Goal: Task Accomplishment & Management: Manage account settings

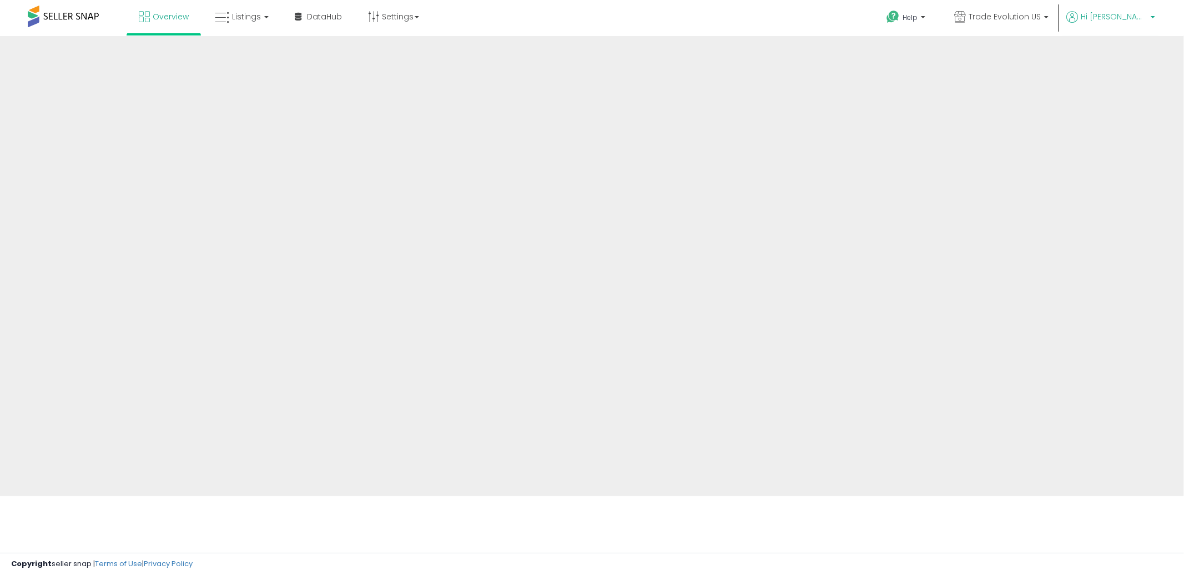
click at [1139, 25] on link "Hi [PERSON_NAME]" at bounding box center [1110, 23] width 89 height 25
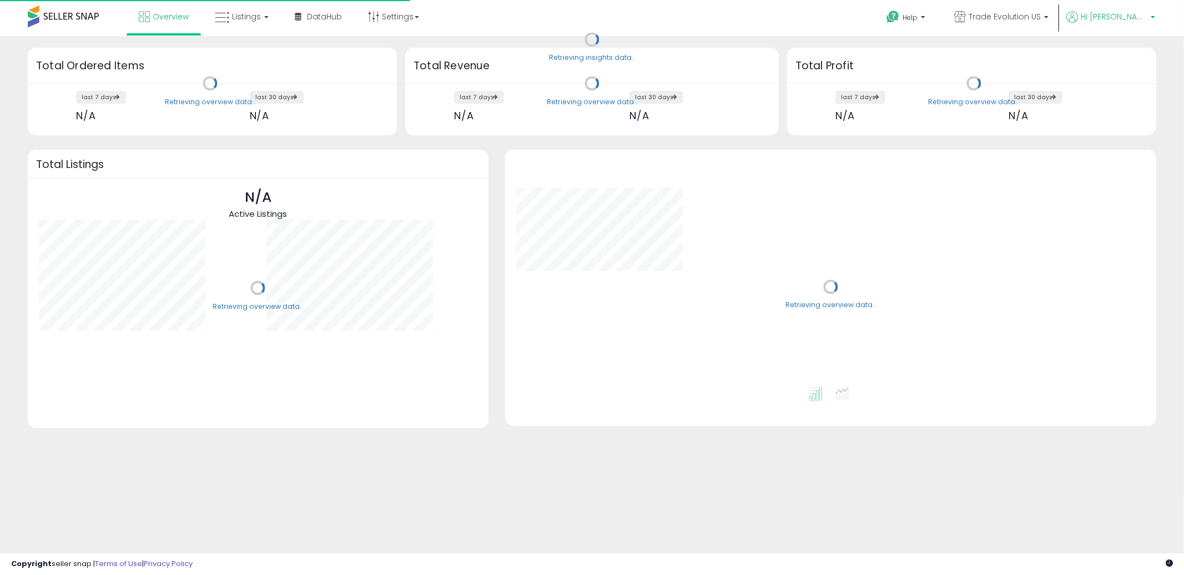
click at [1124, 14] on span "Hi [PERSON_NAME]" at bounding box center [1113, 16] width 67 height 11
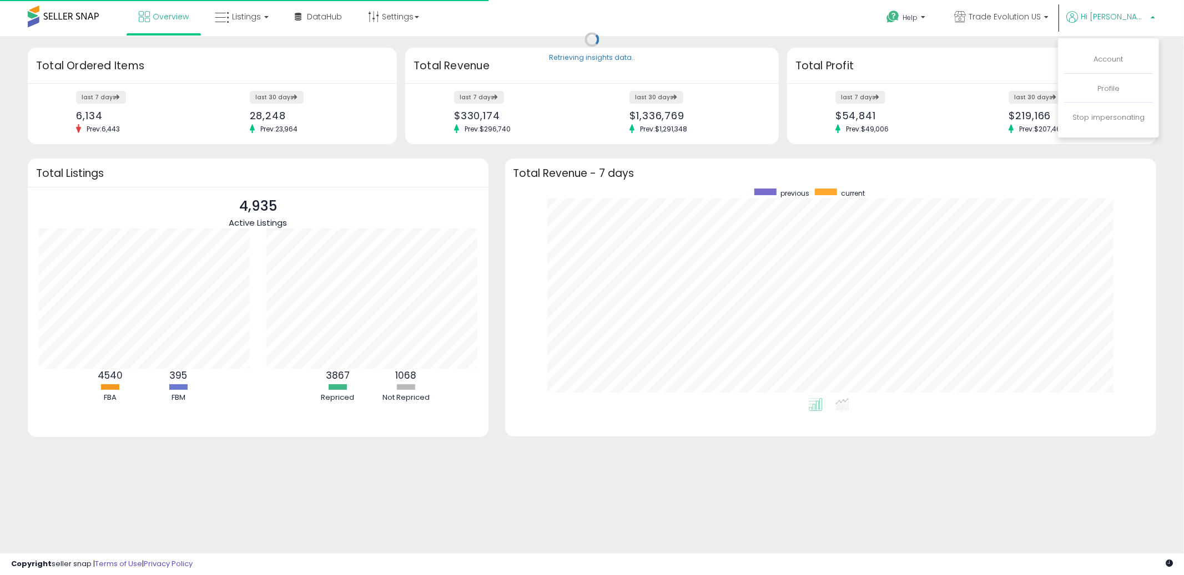
scroll to position [209, 629]
click at [1113, 57] on link "Account" at bounding box center [1108, 59] width 29 height 11
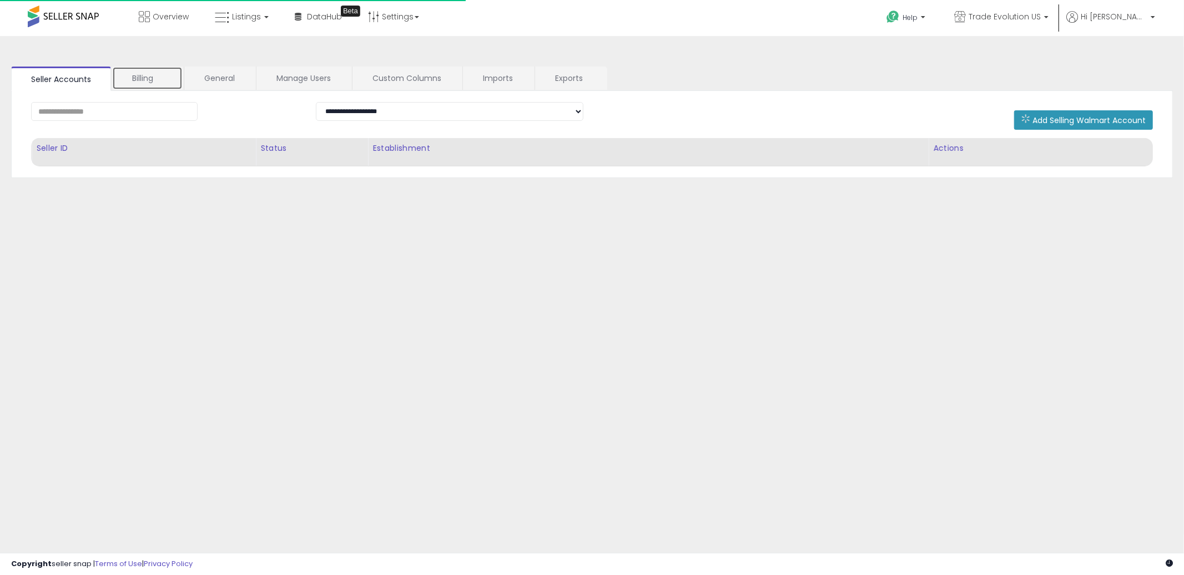
click at [149, 72] on link "Billing" at bounding box center [147, 78] width 70 height 23
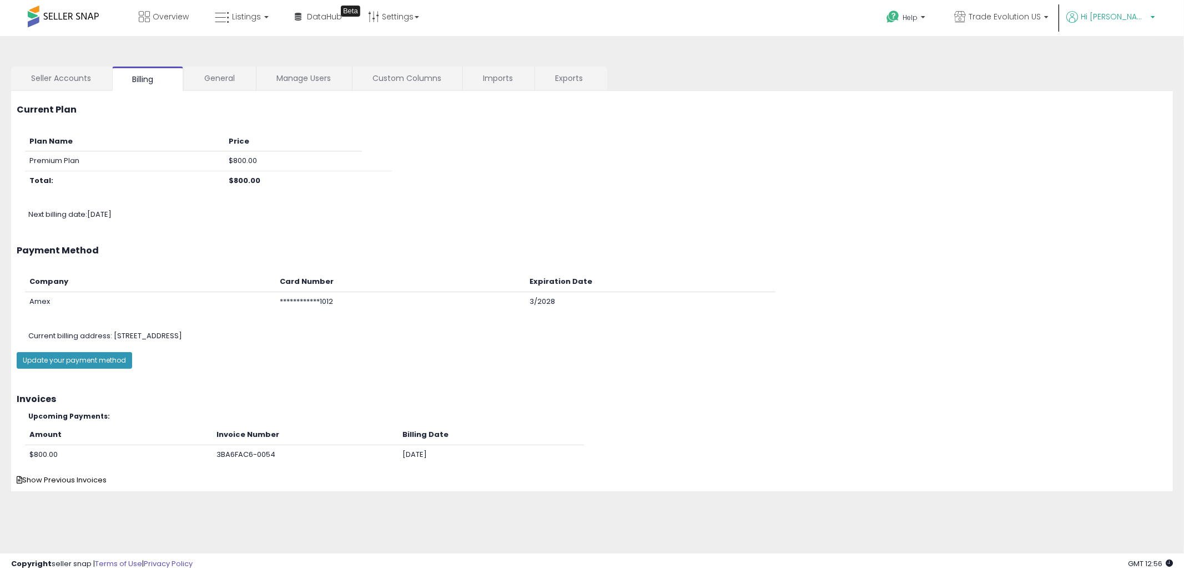
click at [1143, 16] on span "Hi [PERSON_NAME]" at bounding box center [1113, 16] width 67 height 11
click at [1109, 117] on link "Stop impersonating" at bounding box center [1108, 117] width 72 height 11
